Goal: Transaction & Acquisition: Purchase product/service

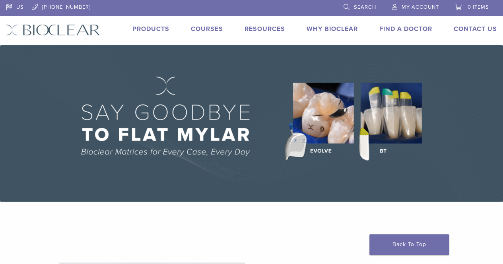
click at [154, 30] on link "Products" at bounding box center [150, 29] width 37 height 8
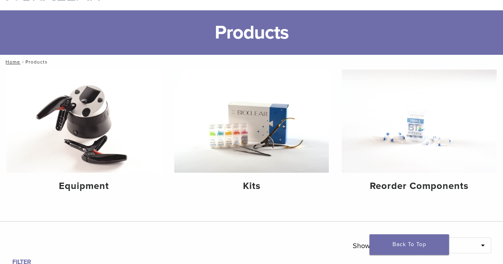
scroll to position [39, 0]
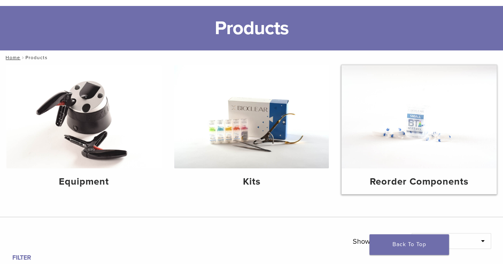
click at [421, 118] on img at bounding box center [419, 116] width 155 height 103
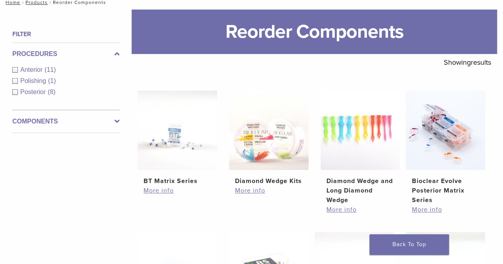
scroll to position [102, 0]
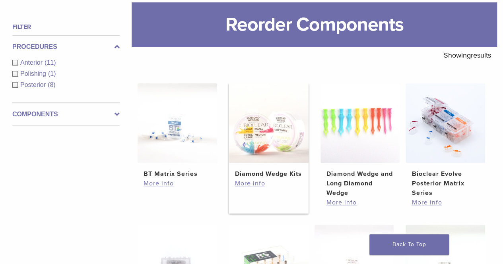
click at [266, 140] on img at bounding box center [269, 123] width 80 height 80
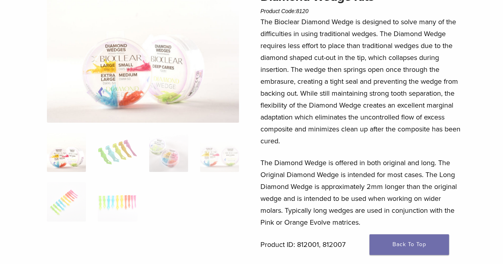
scroll to position [87, 0]
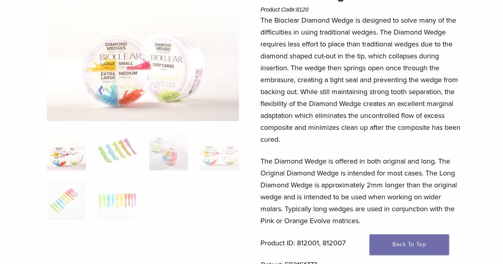
click at [71, 155] on img at bounding box center [66, 151] width 39 height 39
click at [115, 156] on img at bounding box center [117, 151] width 39 height 39
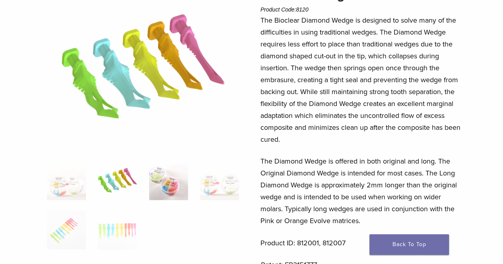
click at [168, 172] on img at bounding box center [168, 180] width 39 height 39
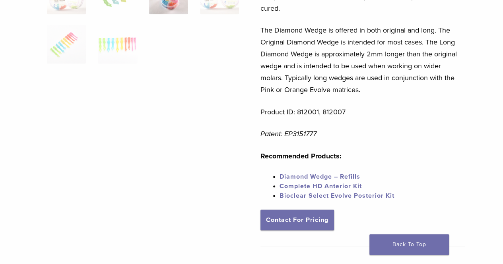
scroll to position [219, 0]
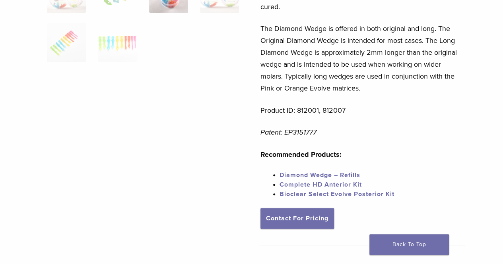
click at [334, 175] on link "Diamond Wedge – Refills" at bounding box center [320, 175] width 81 height 8
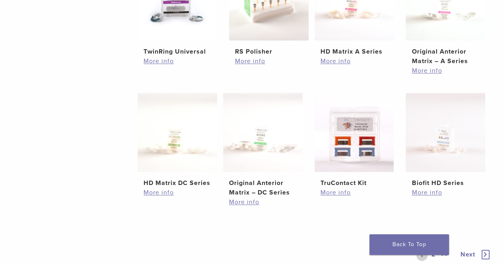
scroll to position [414, 0]
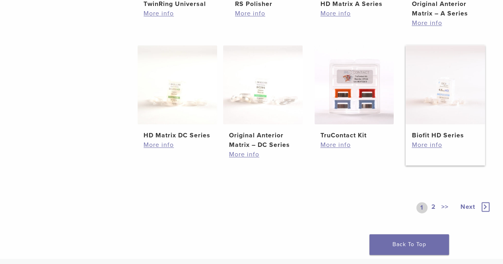
click at [451, 136] on h2 "Biofit HD Series" at bounding box center [446, 136] width 68 height 10
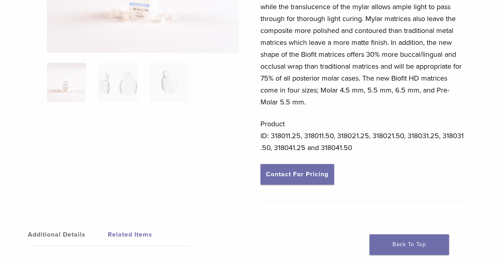
scroll to position [149, 0]
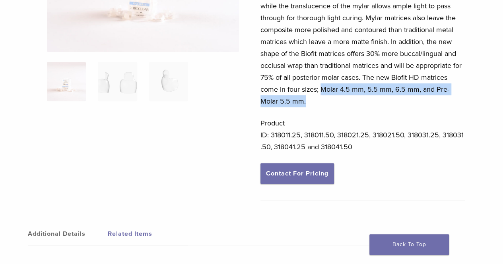
drag, startPoint x: 321, startPoint y: 90, endPoint x: 315, endPoint y: 97, distance: 9.0
click at [315, 97] on p "The HD series Bioclear Biofit matrices introduce new matrix technology and desi…" at bounding box center [362, 29] width 205 height 155
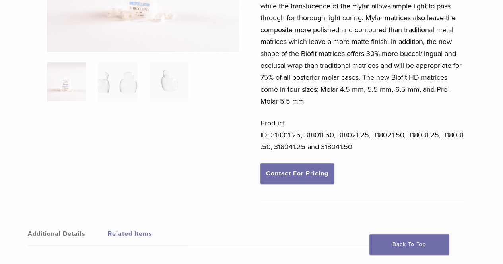
click at [423, 111] on div "The HD series Bioclear Biofit matrices introduce new matrix technology and desi…" at bounding box center [362, 57] width 205 height 211
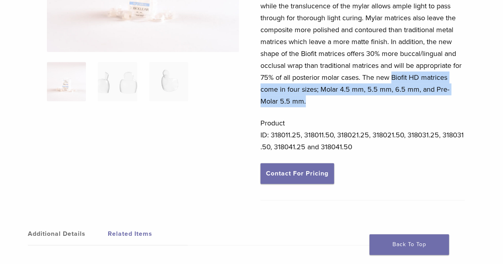
drag, startPoint x: 393, startPoint y: 77, endPoint x: 397, endPoint y: 100, distance: 23.9
click at [397, 100] on p "The HD series Bioclear Biofit matrices introduce new matrix technology and desi…" at bounding box center [362, 29] width 205 height 155
copy p "Biofit HD matrices come in four sizes; Molar 4.5 mm, 5.5 mm, 6.5 mm, and Pre-Mo…"
